Goal: Task Accomplishment & Management: Manage account settings

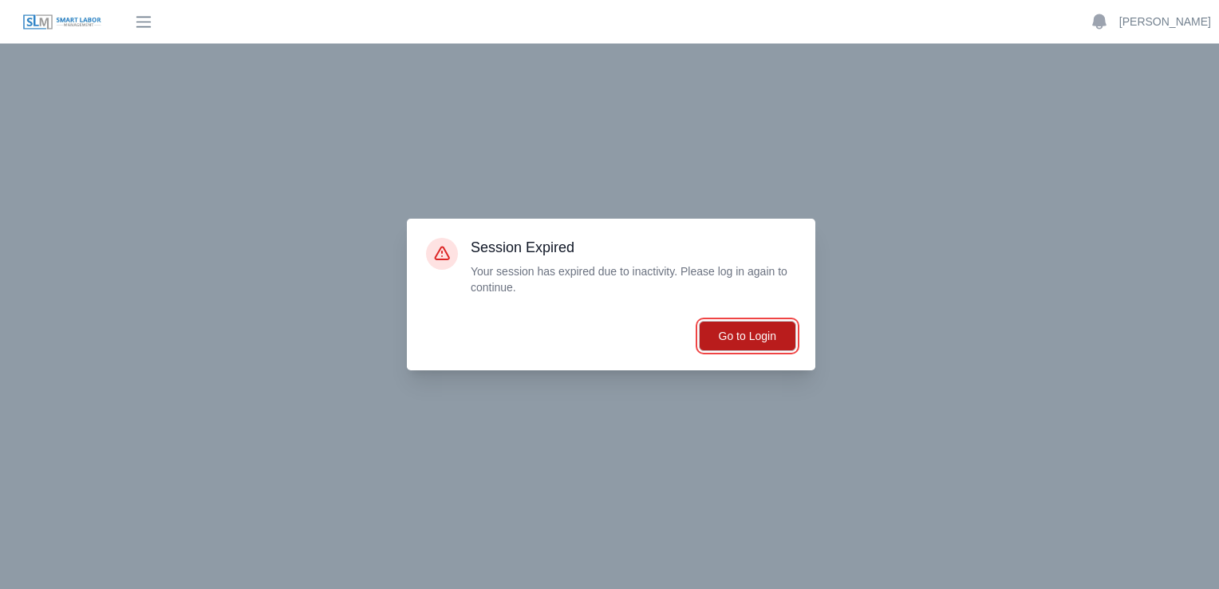
click at [728, 335] on button "Go to Login" at bounding box center [747, 336] width 97 height 30
click at [734, 338] on button "Go to Login" at bounding box center [747, 336] width 97 height 30
